Goal: Information Seeking & Learning: Check status

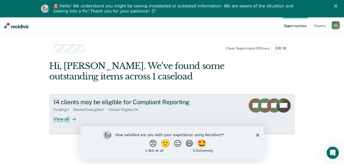
click at [72, 120] on icon at bounding box center [74, 119] width 4 height 4
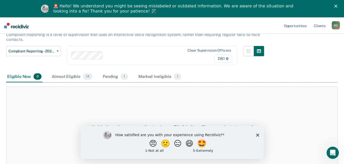
scroll to position [44, 0]
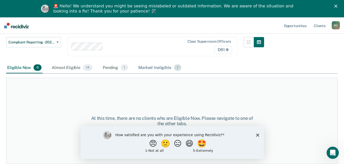
click at [140, 67] on div "Marked Ineligible 1" at bounding box center [159, 67] width 45 height 11
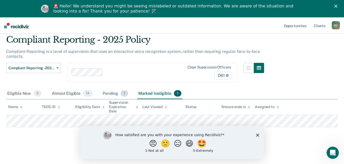
click at [117, 91] on div "Pending 1" at bounding box center [115, 93] width 27 height 11
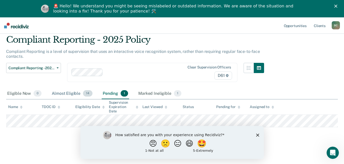
click at [69, 90] on div "Almost Eligible 14" at bounding box center [72, 93] width 43 height 11
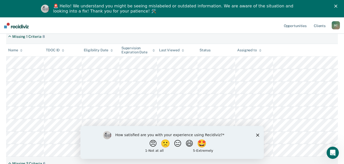
scroll to position [95, 0]
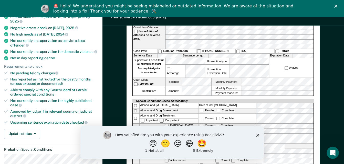
scroll to position [128, 0]
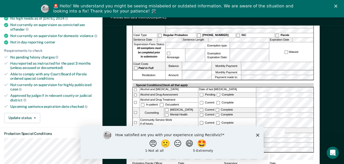
click at [258, 134] on icon "Close survey" at bounding box center [257, 135] width 3 height 3
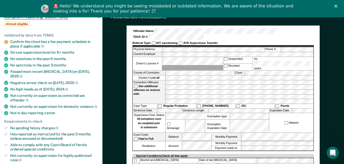
scroll to position [51, 0]
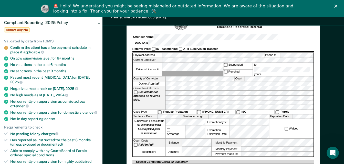
click at [337, 6] on icon "Close" at bounding box center [335, 6] width 3 height 3
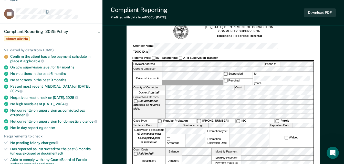
scroll to position [0, 0]
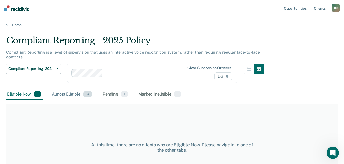
scroll to position [27, 0]
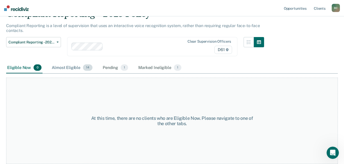
click at [69, 68] on div "Almost Eligible 14" at bounding box center [72, 67] width 43 height 11
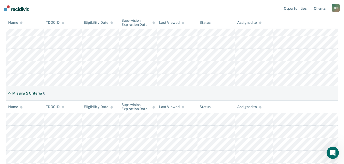
scroll to position [103, 0]
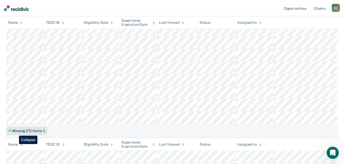
click at [15, 132] on div "Missing 2 Criteria" at bounding box center [26, 131] width 29 height 4
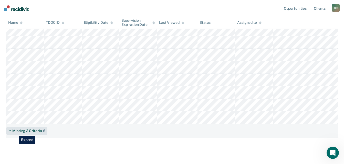
click at [15, 132] on div "Missing 2 Criteria" at bounding box center [26, 131] width 29 height 4
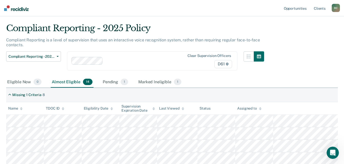
scroll to position [0, 0]
